Goal: Information Seeking & Learning: Understand process/instructions

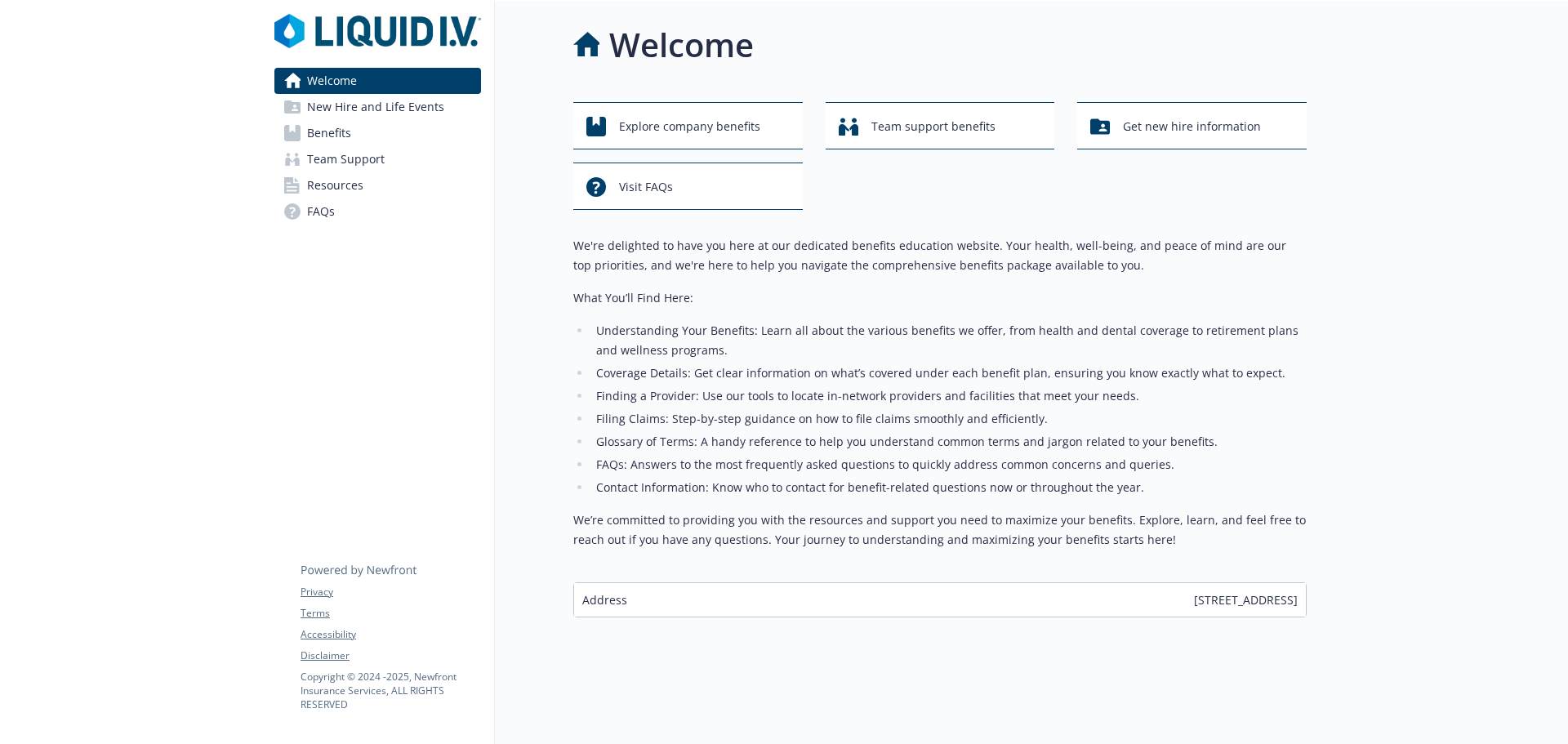
click at [373, 104] on span "New Hire and Life Events" at bounding box center [376, 106] width 137 height 26
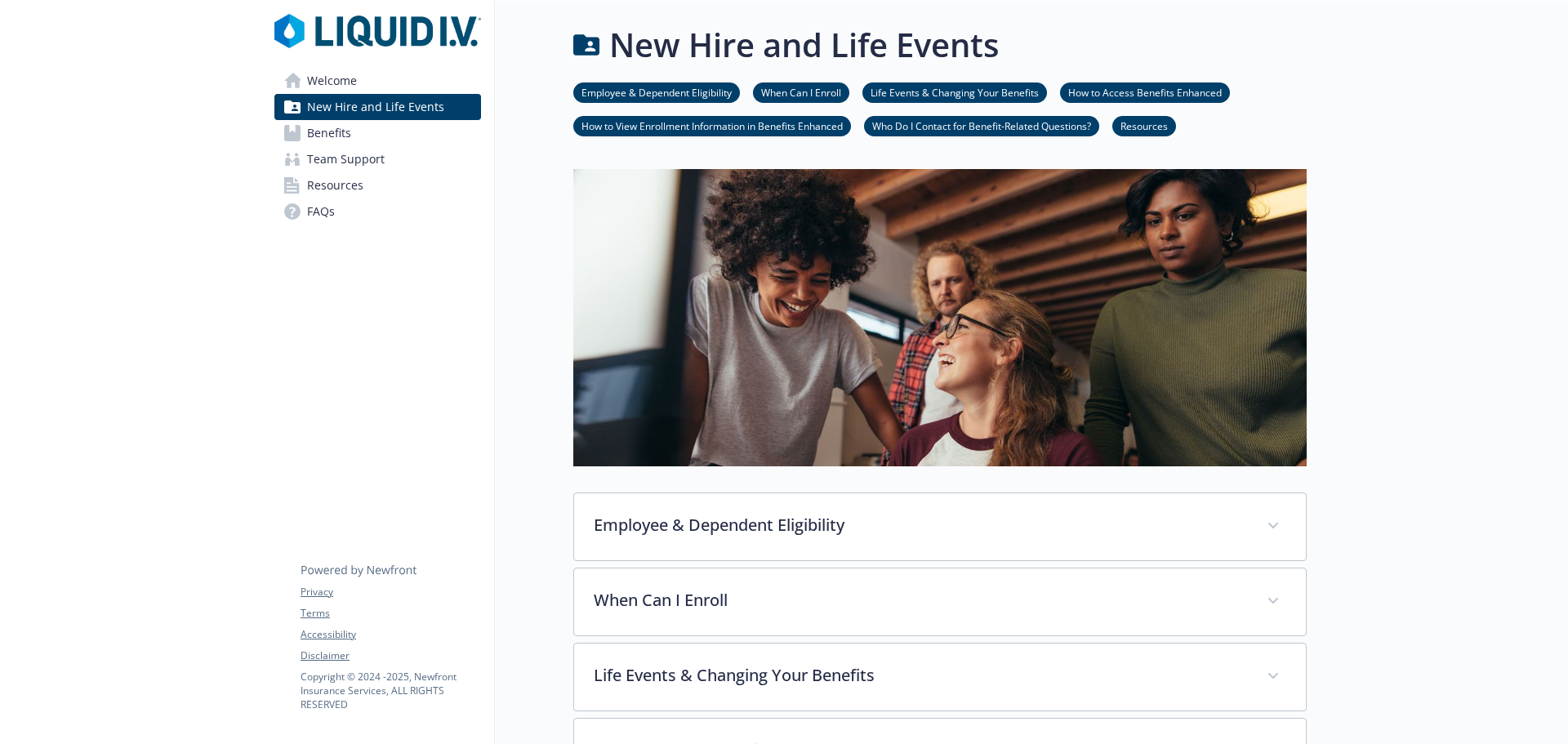
click at [959, 83] on li "Life Events & Changing Your Benefits" at bounding box center [955, 92] width 185 height 20
click at [962, 91] on link "Life Events & Changing Your Benefits" at bounding box center [955, 92] width 185 height 15
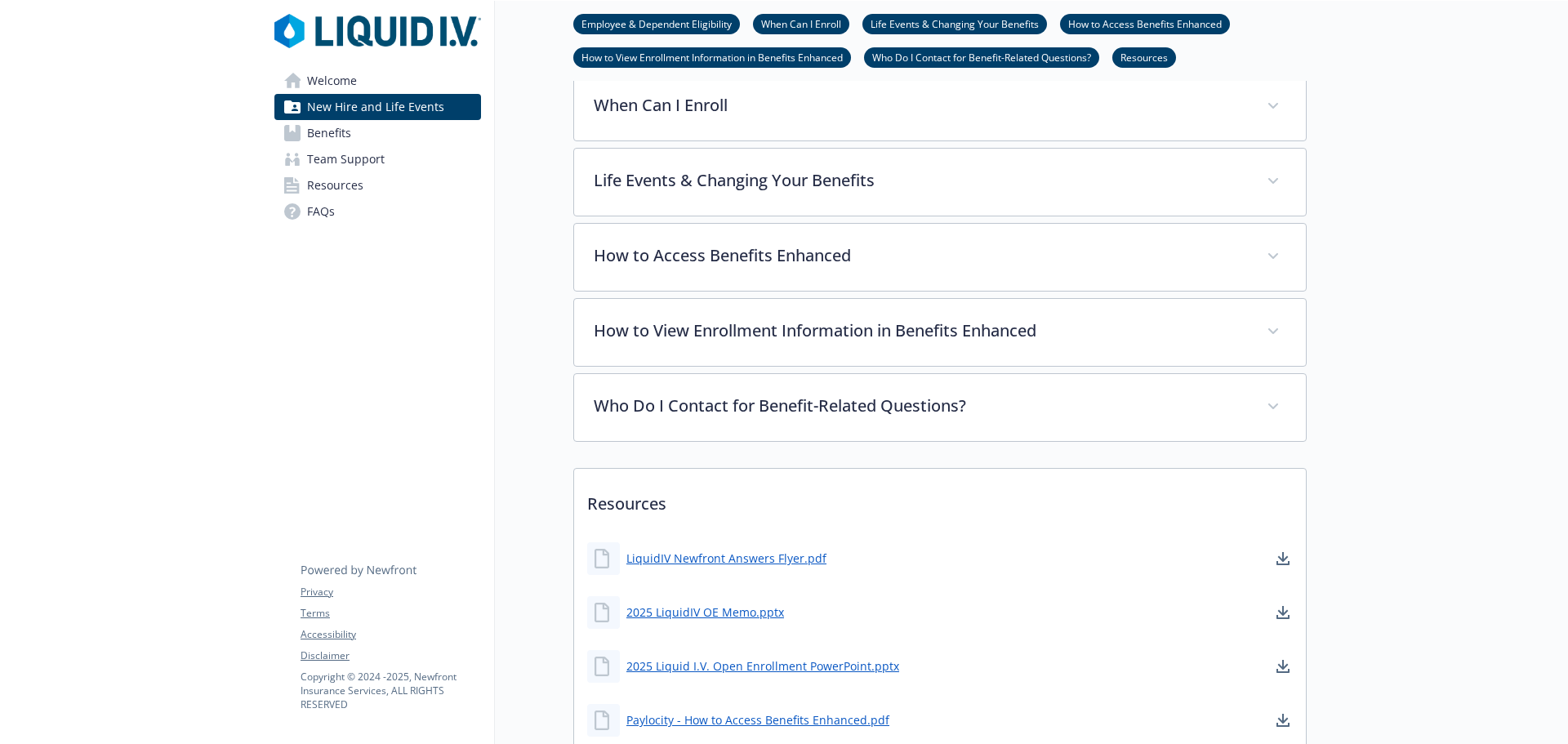
scroll to position [559, 13]
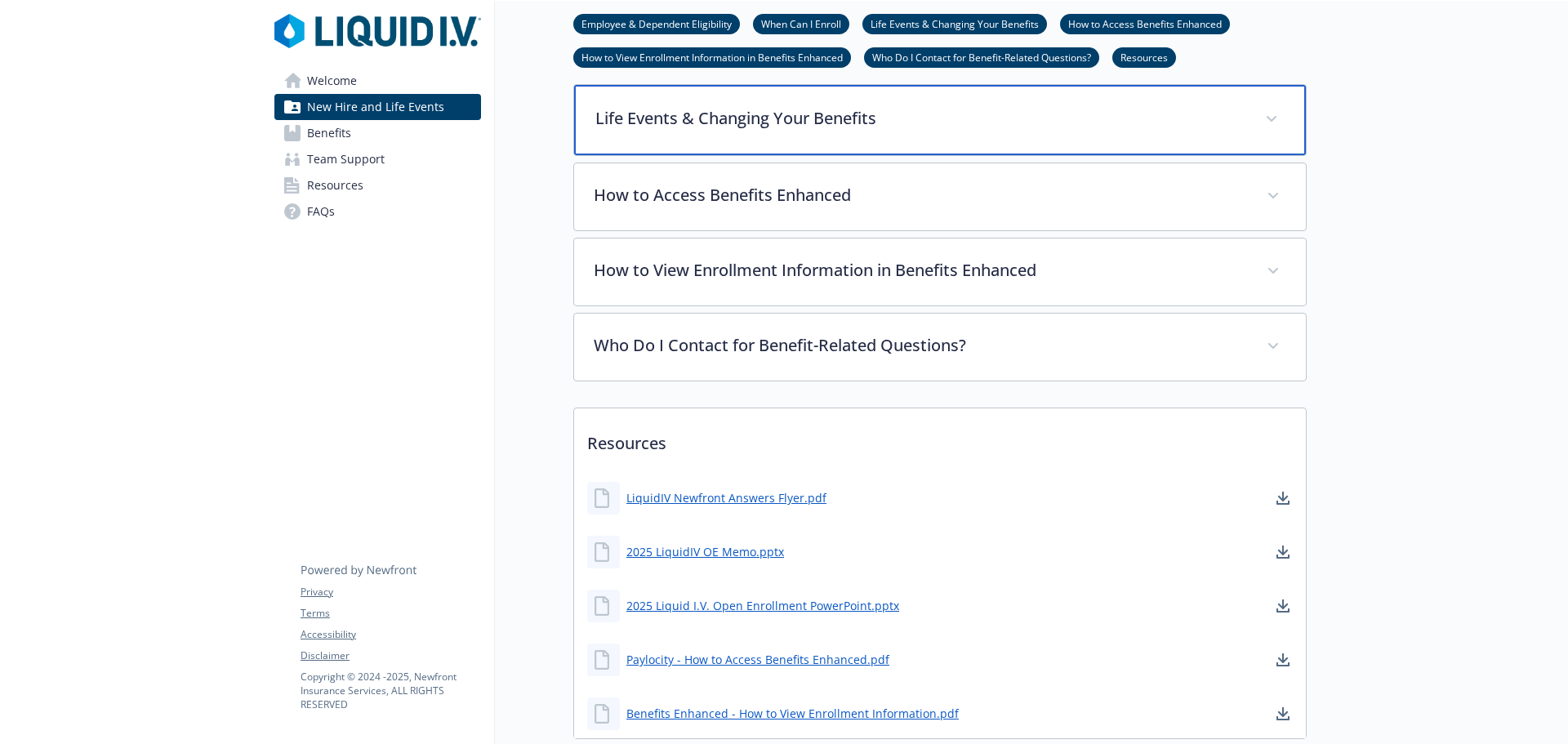
click at [713, 134] on div "Life Events & Changing Your Benefits" at bounding box center [940, 120] width 732 height 71
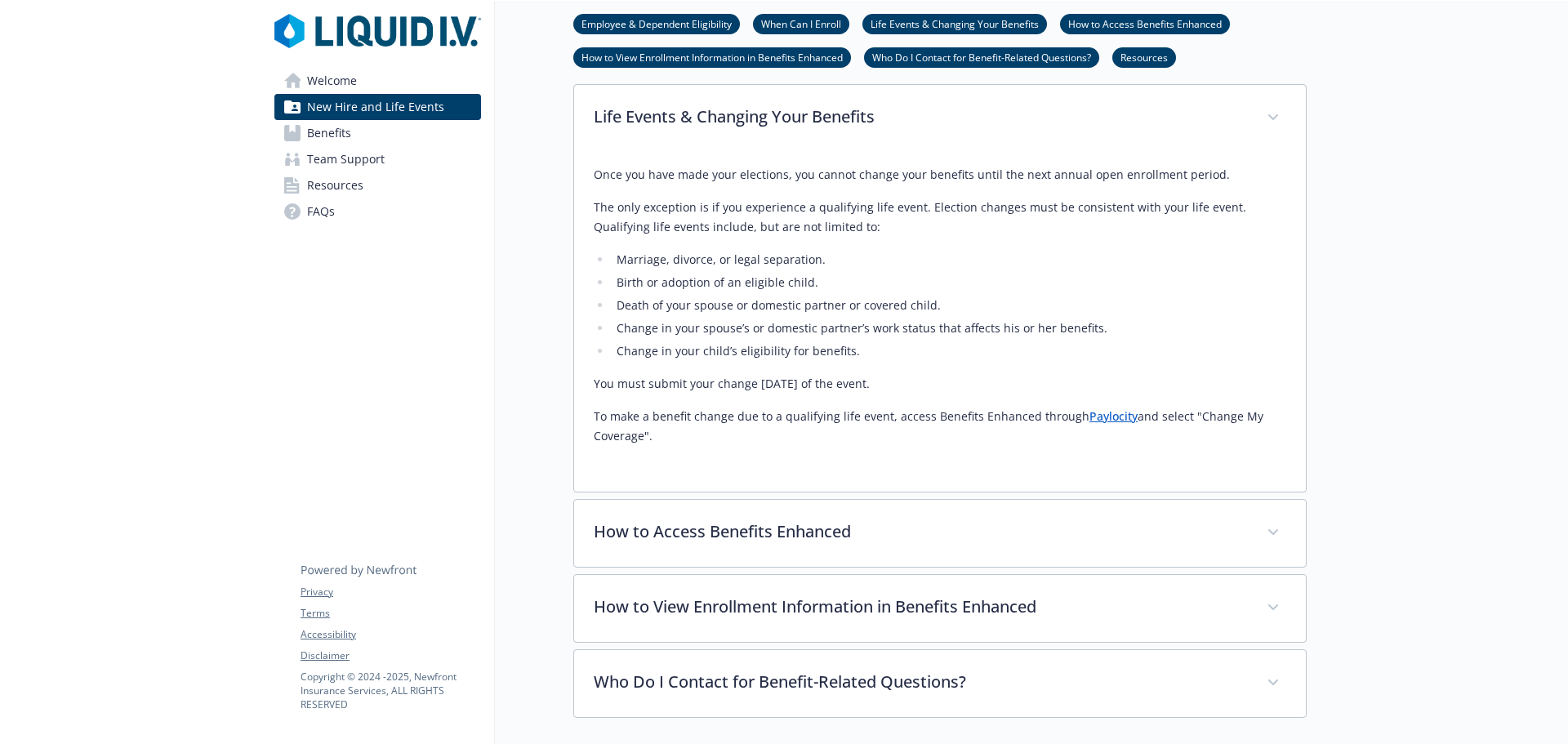
click at [1090, 423] on link "Paylocity" at bounding box center [1114, 416] width 48 height 15
